Goal: Task Accomplishment & Management: Use online tool/utility

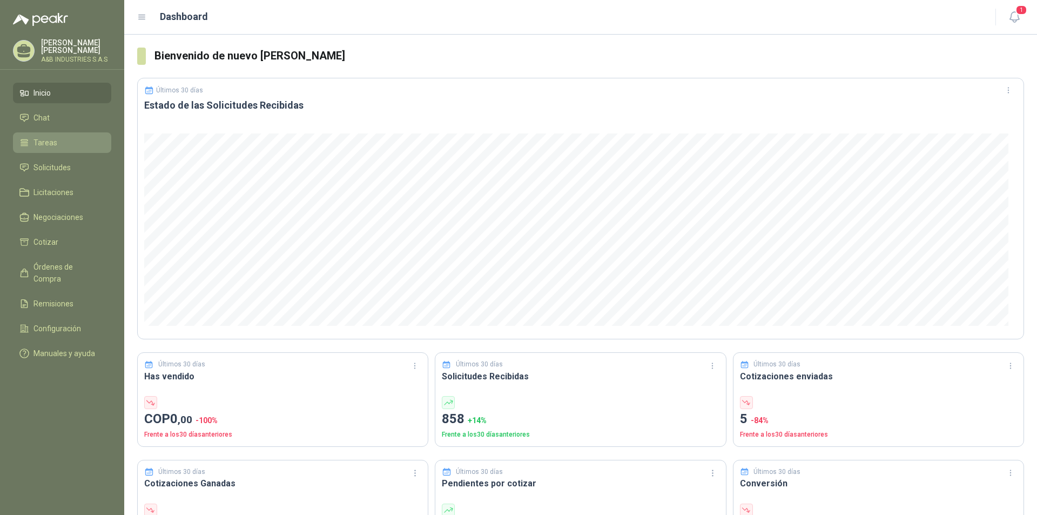
click at [43, 146] on span "Tareas" at bounding box center [45, 143] width 24 height 12
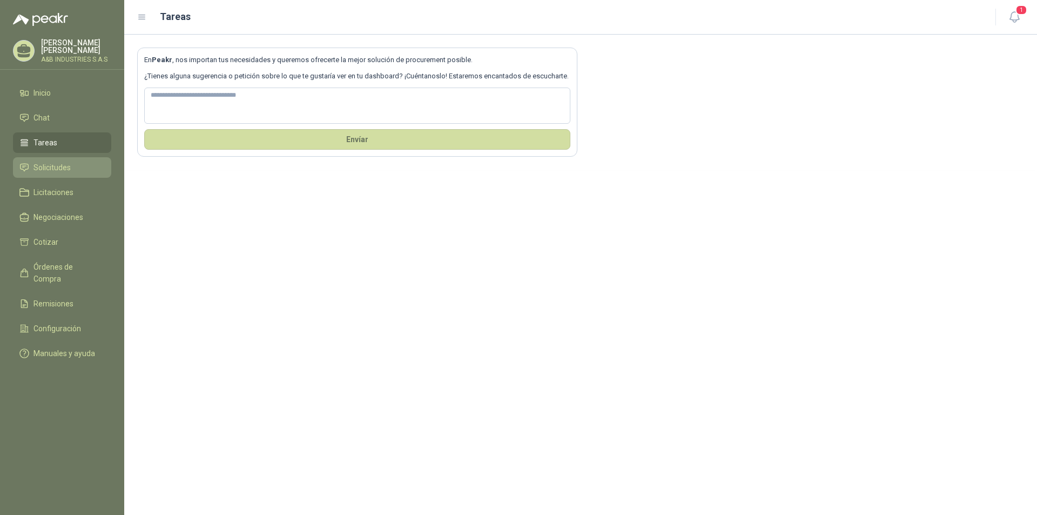
click at [51, 165] on span "Solicitudes" at bounding box center [51, 168] width 37 height 12
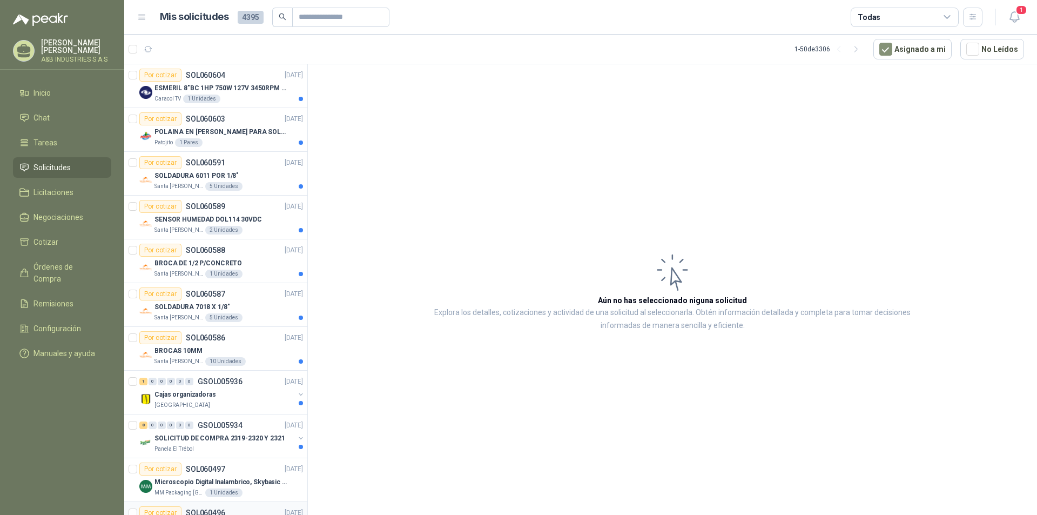
scroll to position [216, 0]
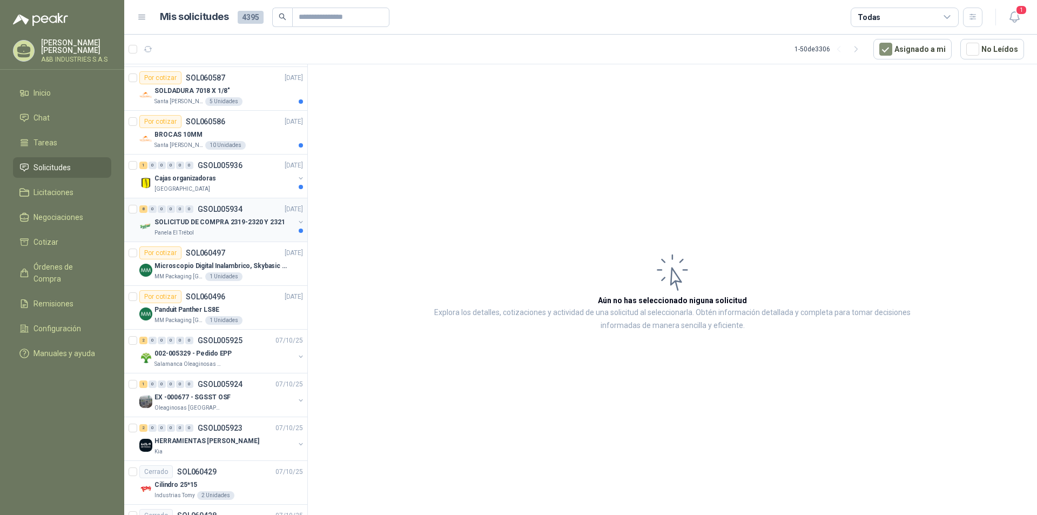
click at [218, 226] on p "SOLICITUD DE COMPRA 2319-2320 Y 2321" at bounding box center [219, 222] width 131 height 10
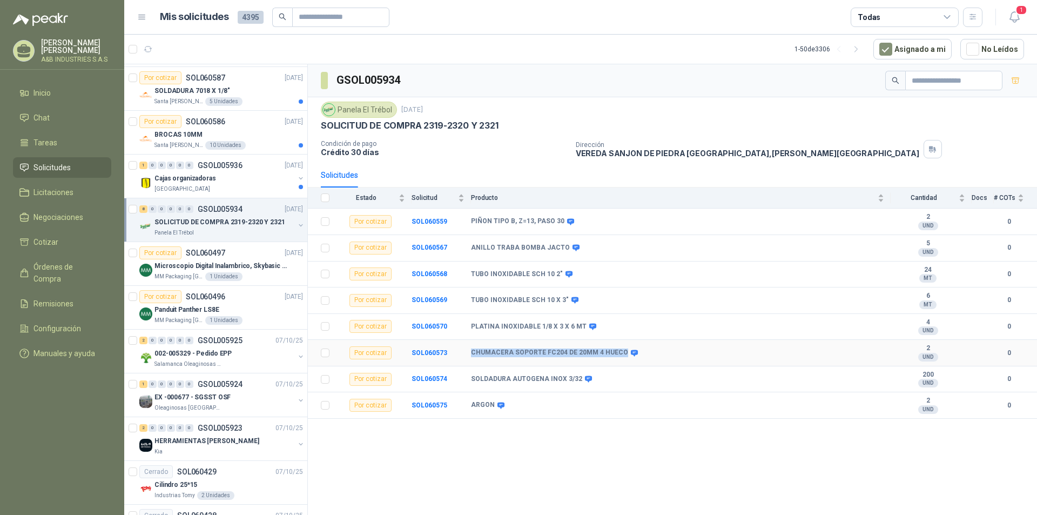
drag, startPoint x: 470, startPoint y: 353, endPoint x: 617, endPoint y: 352, distance: 146.9
click at [617, 352] on tr "Por cotizar SOL060573 CHUMACERA SOPORTE FC204 DE 20MM 4 HUECO 2 UND  0" at bounding box center [672, 353] width 729 height 26
copy tr "CHUMACERA SOPORTE FC204 DE 20MM 4 HUECO"
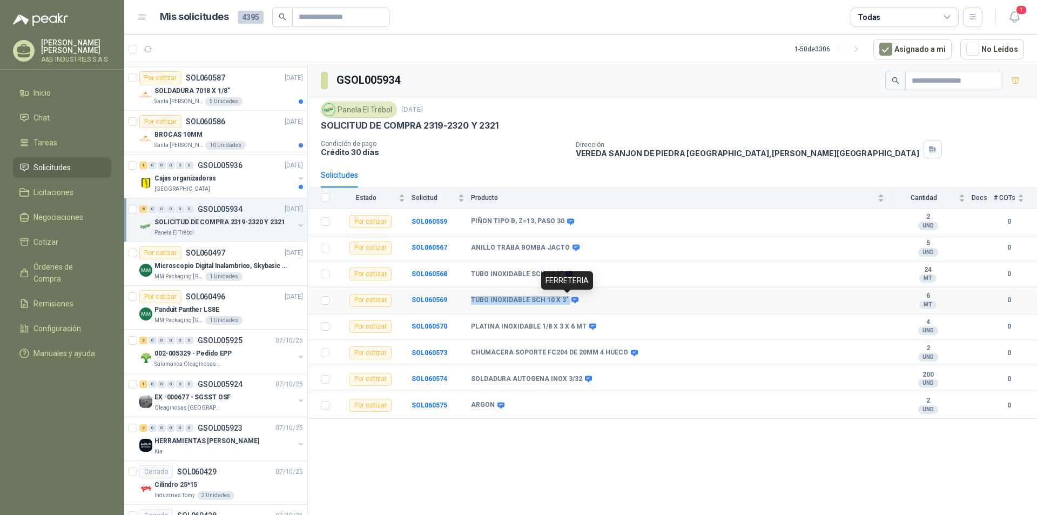
drag, startPoint x: 468, startPoint y: 299, endPoint x: 552, endPoint y: 300, distance: 83.7
click at [564, 298] on tr "Por cotizar SOL060569 TUBO INOXIDABLE SCH 10 X 3" 6 MT  0" at bounding box center [672, 300] width 729 height 26
copy tr "TUBO INOXIDABLE SCH 10 X 3""
drag, startPoint x: 470, startPoint y: 327, endPoint x: 582, endPoint y: 321, distance: 111.4
click at [582, 321] on tr "Por cotizar SOL060570 PLATINA INOXIDABLE 1/8 X 3 X 6 MT 4 UND  0" at bounding box center [672, 327] width 729 height 26
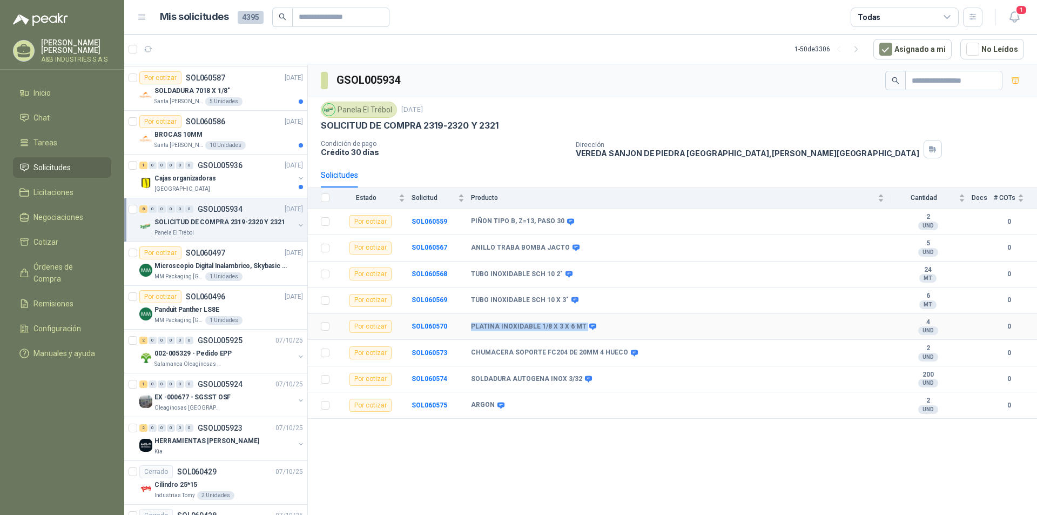
copy tr "PLATINA INOXIDABLE 1/8 X 3 X 6 MT"
click at [532, 448] on div "GSOL005934 Panela El Trébol [DATE] SOLICITUD DE COMPRA 2319-2320 Y 2321 Condici…" at bounding box center [672, 291] width 729 height 454
click at [197, 167] on div "1 0 0 0 0 0 GSOL005936" at bounding box center [190, 166] width 103 height 8
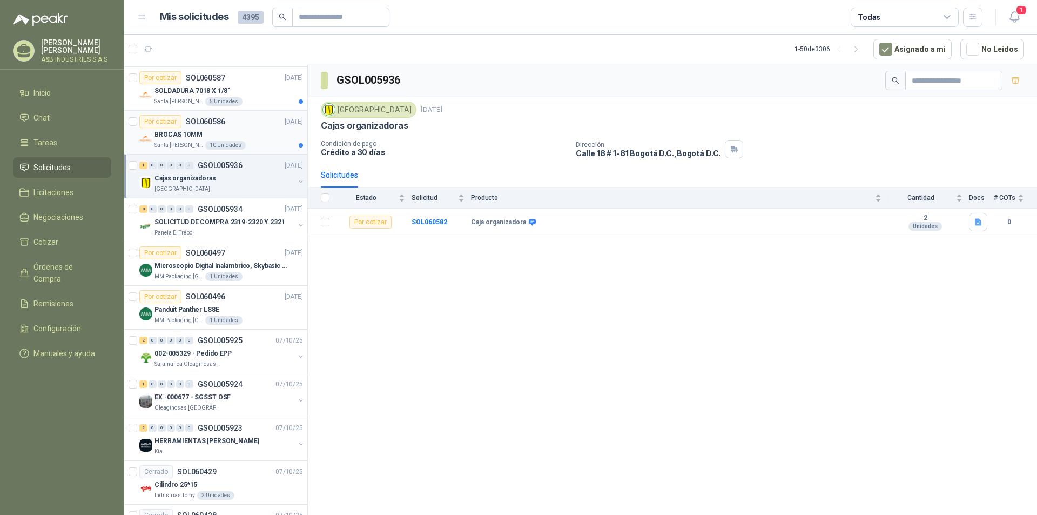
click at [200, 129] on div "BROCAS 10MM" at bounding box center [228, 134] width 149 height 13
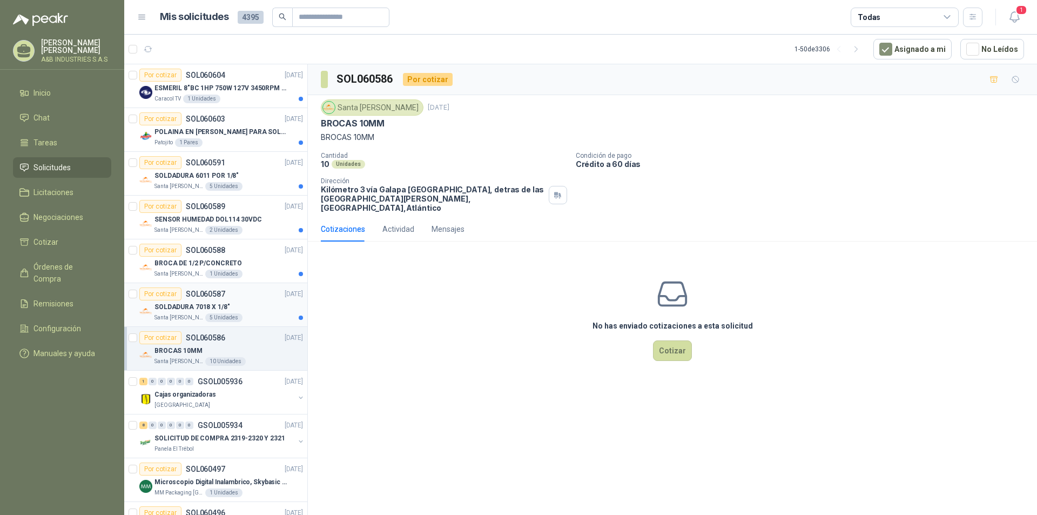
click at [258, 310] on div "SOLDADURA 7018 X 1/8"" at bounding box center [228, 306] width 149 height 13
click at [248, 271] on div "Santa [PERSON_NAME] 1 Unidades" at bounding box center [228, 274] width 149 height 9
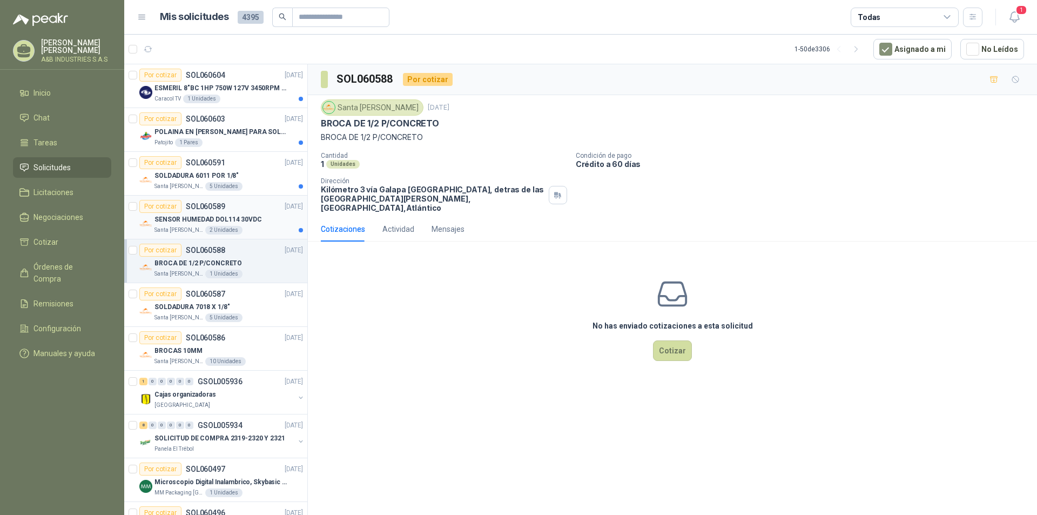
click at [245, 216] on p "SENSOR HUMEDAD DOL114 30VDC" at bounding box center [207, 219] width 107 height 10
click at [247, 180] on div "SOLDADURA 6011 POR 1/8"" at bounding box center [228, 175] width 149 height 13
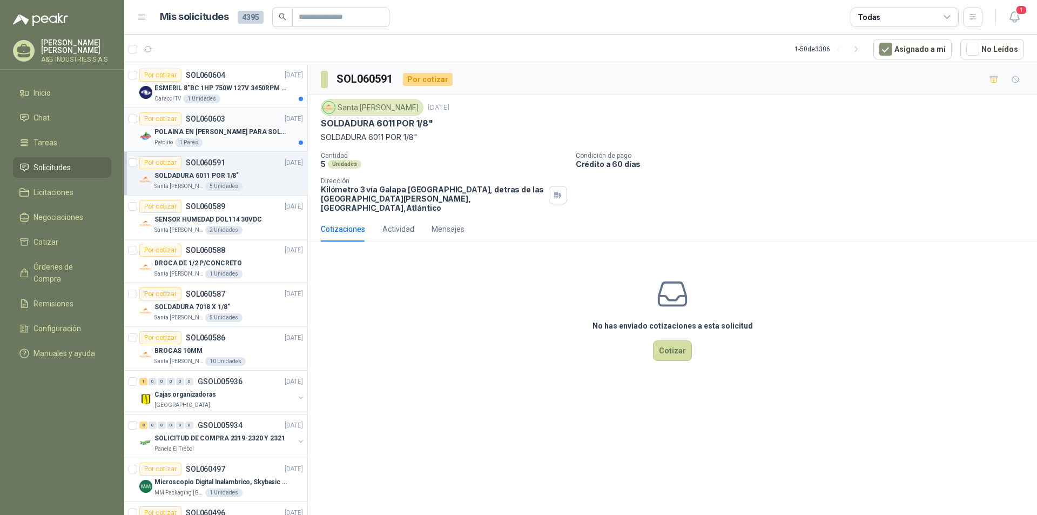
click at [248, 128] on p "POLAINA EN [PERSON_NAME] PARA SOLDADOR / ADJUNTAR FICHA TECNICA" at bounding box center [221, 132] width 135 height 10
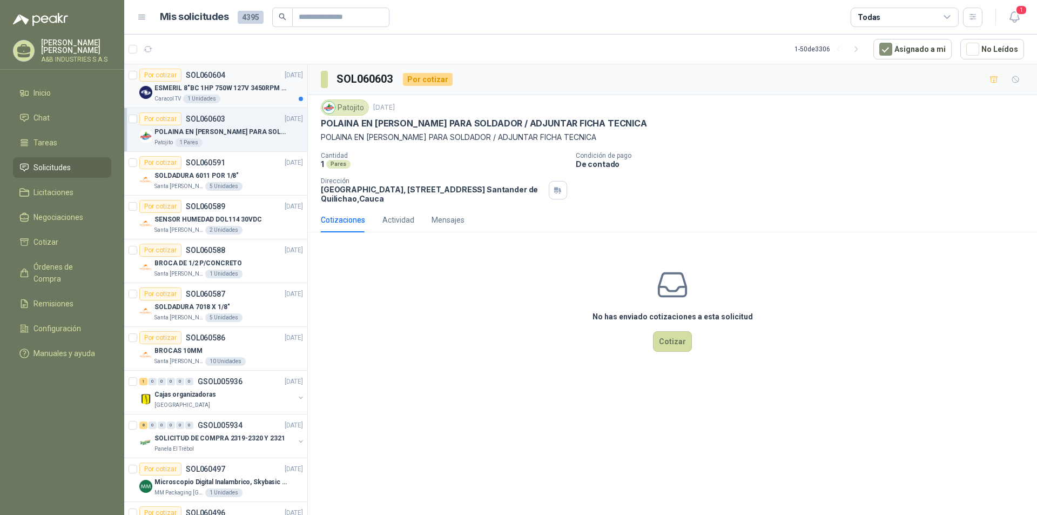
click at [225, 93] on p "ESMERIL 8"BC 1HP 750W 127V 3450RPM URREA" at bounding box center [221, 88] width 135 height 10
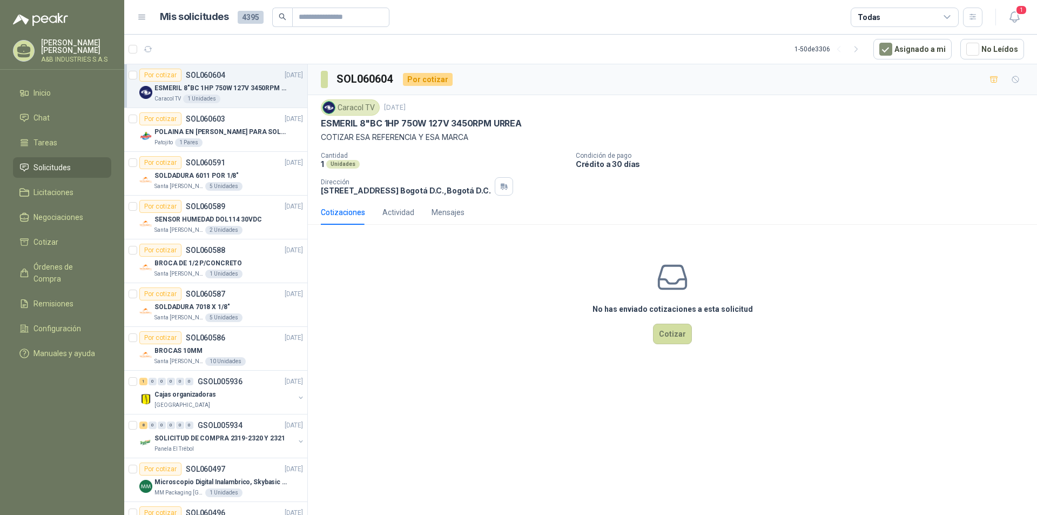
click at [317, 124] on div "Caracol TV [DATE] ESMERIL 8"BC 1HP 750W 127V 3450RPM [PERSON_NAME] COTIZAR ESA …" at bounding box center [672, 147] width 729 height 105
drag, startPoint x: 317, startPoint y: 124, endPoint x: 517, endPoint y: 129, distance: 199.9
click at [517, 129] on div "Caracol TV [DATE] ESMERIL 8"BC 1HP 750W 127V 3450RPM [PERSON_NAME] COTIZAR ESA …" at bounding box center [672, 147] width 729 height 105
copy p "ESMERIL 8"BC 1HP 750W 127V 3450RPM URREA"
click at [240, 121] on div "Por cotizar SOL060603 [DATE]" at bounding box center [221, 118] width 164 height 13
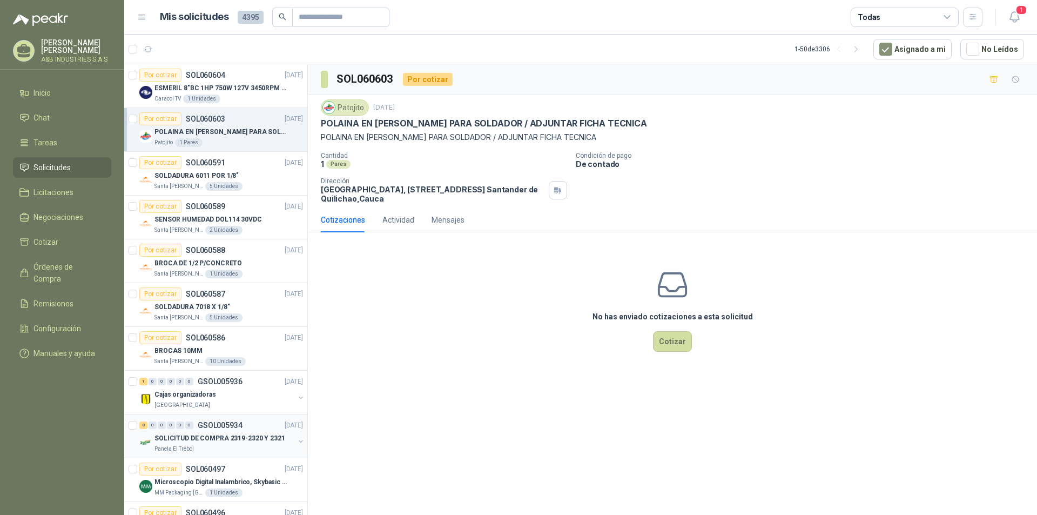
click at [232, 440] on p "SOLICITUD DE COMPRA 2319-2320 Y 2321" at bounding box center [219, 438] width 131 height 10
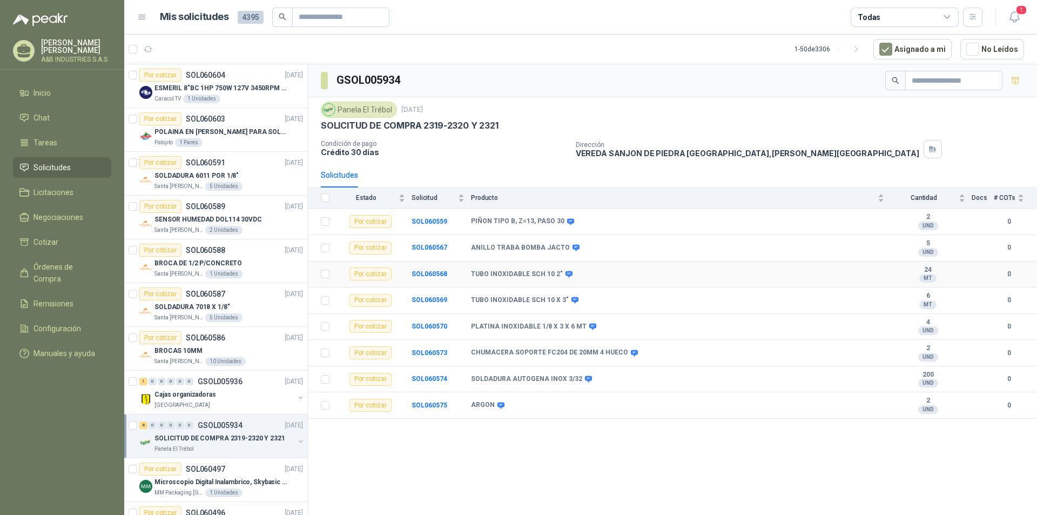
click at [475, 273] on b "TUBO INOXIDABLE SCH 10 2"" at bounding box center [517, 274] width 92 height 9
click at [434, 277] on b "SOL060568" at bounding box center [430, 274] width 36 height 8
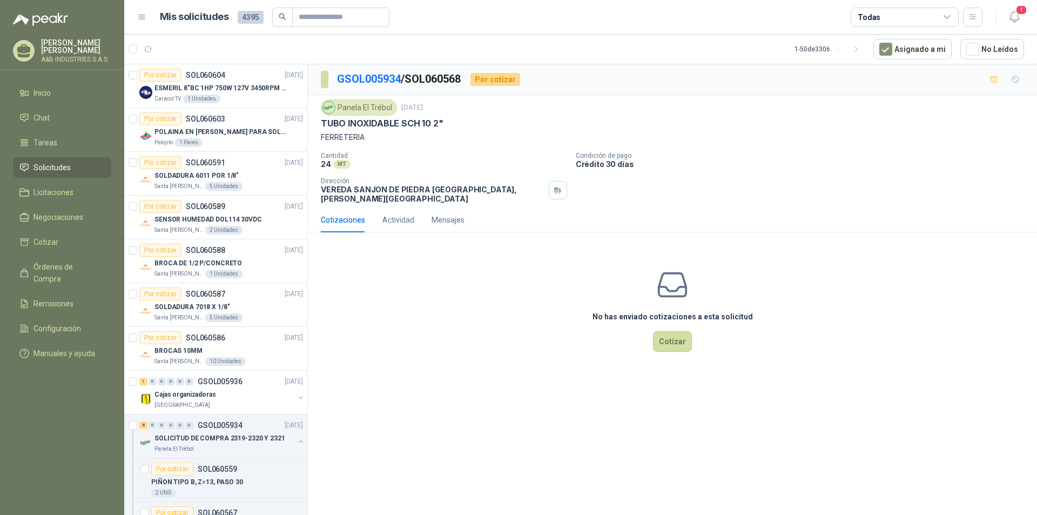
drag, startPoint x: 402, startPoint y: 319, endPoint x: 411, endPoint y: 319, distance: 9.2
click at [406, 319] on div "No has enviado cotizaciones a esta solicitud Cotizar" at bounding box center [672, 310] width 729 height 138
